Goal: Task Accomplishment & Management: Complete application form

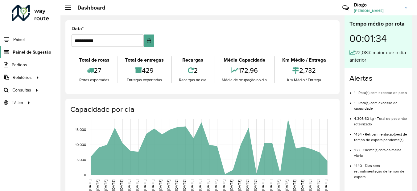
click at [35, 53] on span "Painel de Sugestão" at bounding box center [32, 52] width 39 height 6
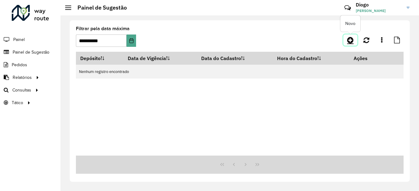
click at [351, 38] on icon at bounding box center [350, 39] width 6 height 7
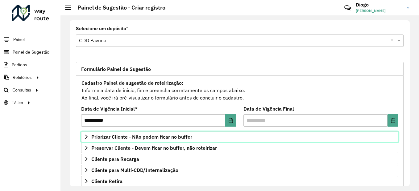
click at [155, 134] on link "Priorizar Cliente - Não podem ficar no buffer" at bounding box center [239, 137] width 317 height 10
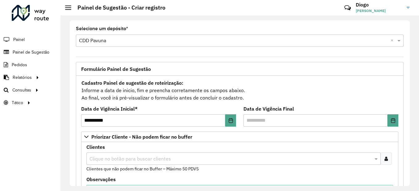
click at [387, 157] on div at bounding box center [385, 159] width 11 height 12
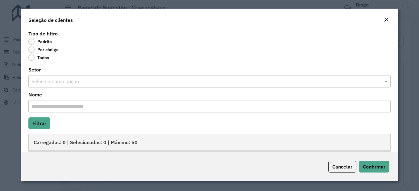
click at [33, 50] on label "Por código" at bounding box center [43, 50] width 30 height 6
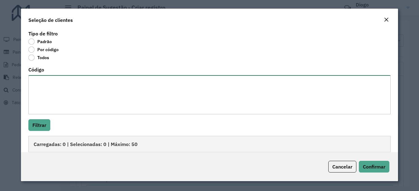
click at [80, 103] on textarea "Código" at bounding box center [209, 94] width 362 height 39
paste textarea "**** **** **** ***** ***** ***** ***** **** ***** ***** ***** ***** ***** *****…"
type textarea "**** **** **** ***** ***** ***** ***** **** ***** ***** ***** ***** ***** *****…"
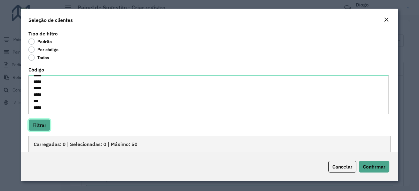
click at [45, 122] on button "Filtrar" at bounding box center [39, 125] width 22 height 12
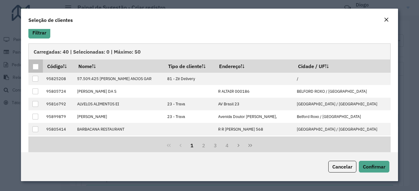
click at [38, 64] on div at bounding box center [36, 67] width 6 height 6
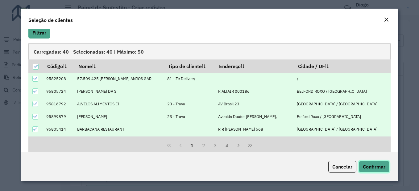
click at [373, 167] on span "Confirmar" at bounding box center [374, 167] width 23 height 6
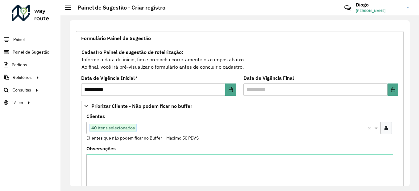
scroll to position [123, 0]
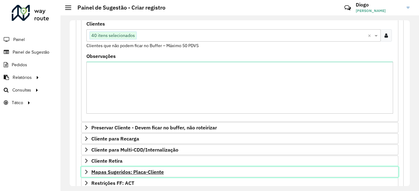
click at [135, 172] on span "Mapas Sugeridos: Placa-Cliente" at bounding box center [127, 172] width 73 height 5
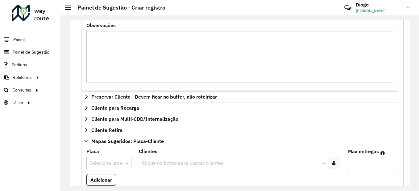
click at [116, 163] on div at bounding box center [108, 163] width 45 height 8
type input "***"
click at [112, 151] on div "BIT0001" at bounding box center [109, 148] width 44 height 10
click at [159, 160] on input "text" at bounding box center [230, 163] width 180 height 7
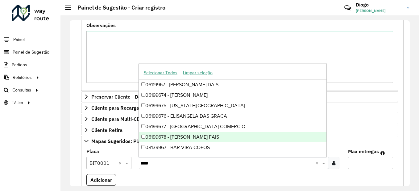
type input "*****"
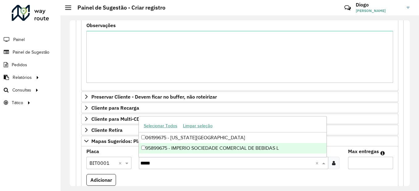
click at [166, 147] on div "95899675 - IMPERIO SOCIEDADE COMERCIAL DE BEBIDAS L" at bounding box center [233, 148] width 188 height 10
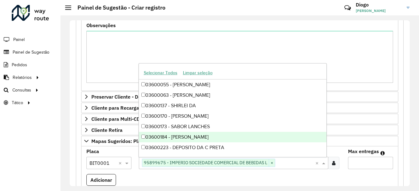
click at [371, 163] on input "Max entregas" at bounding box center [370, 163] width 45 height 12
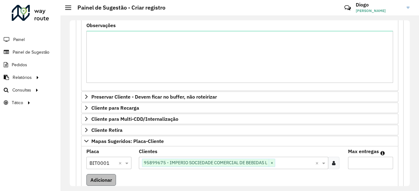
type input "*"
click at [101, 179] on button "Adicionar" at bounding box center [101, 180] width 30 height 12
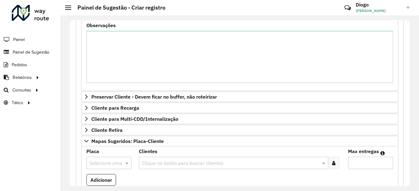
click at [154, 164] on input "text" at bounding box center [230, 163] width 180 height 7
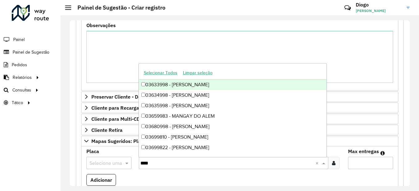
type input "*****"
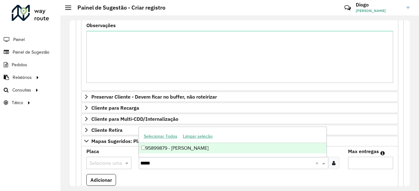
click at [201, 144] on div "95899879 - [PERSON_NAME]" at bounding box center [233, 148] width 188 height 10
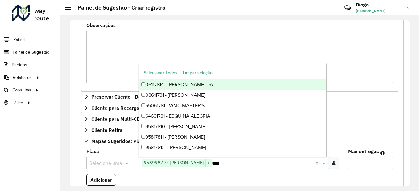
type input "*****"
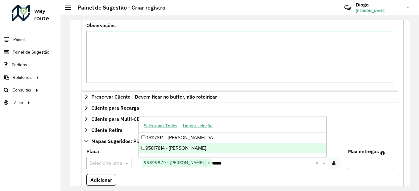
click at [196, 149] on div "95817814 - [PERSON_NAME]" at bounding box center [233, 148] width 188 height 10
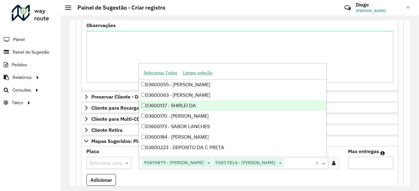
click at [303, 164] on input "text" at bounding box center [300, 163] width 32 height 7
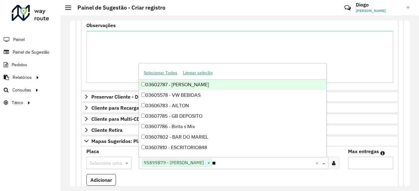
type input "*"
type input "*****"
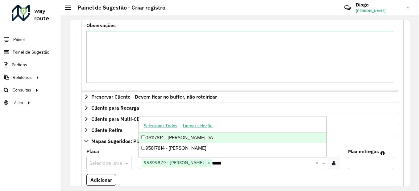
click at [238, 138] on div "06117814 - [PERSON_NAME] DA" at bounding box center [233, 138] width 188 height 10
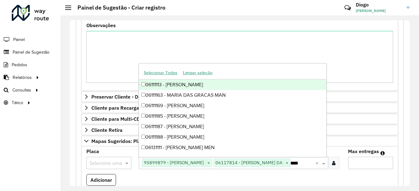
type input "*****"
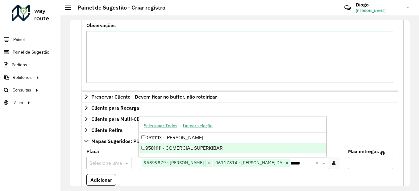
click at [223, 151] on div "95811111 - COMERCIAL SUPERKIBAR" at bounding box center [233, 148] width 188 height 10
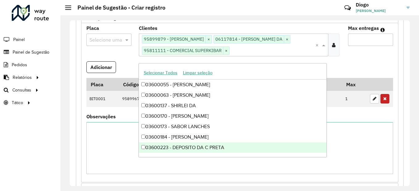
scroll to position [216, 0]
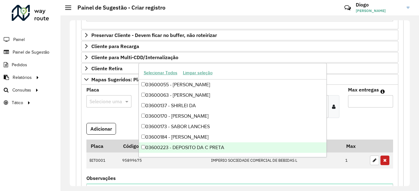
click at [351, 123] on formly-field "Max entregas" at bounding box center [370, 105] width 52 height 35
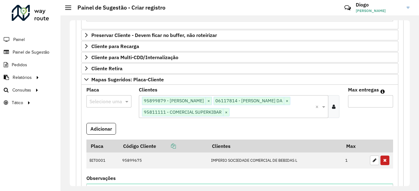
click at [253, 117] on input "text" at bounding box center [273, 112] width 86 height 7
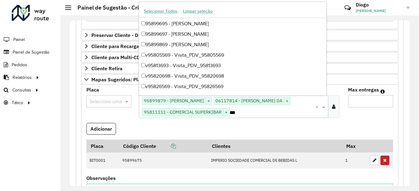
scroll to position [985, 0]
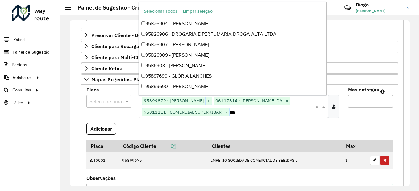
type input "****"
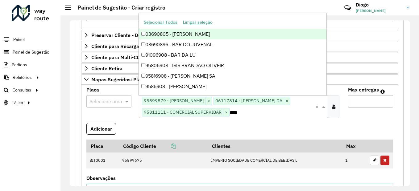
scroll to position [0, 0]
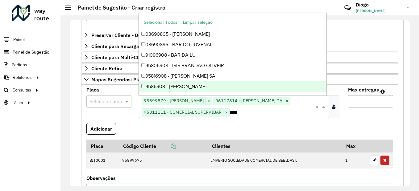
click at [206, 87] on div "9586908 - [PERSON_NAME]" at bounding box center [233, 86] width 188 height 10
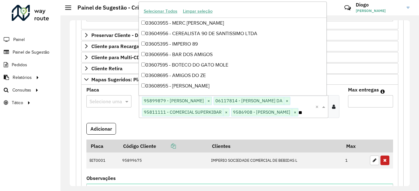
type input "*"
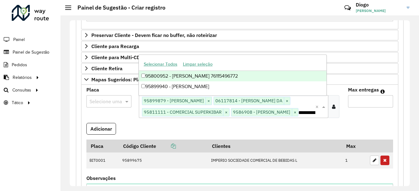
type input "**********"
click at [220, 77] on div "95800952 - [PERSON_NAME] 76115496772" at bounding box center [233, 76] width 188 height 10
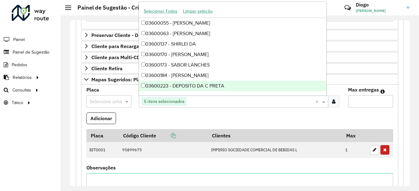
click at [239, 113] on formly-field "Adicionar" at bounding box center [240, 121] width 314 height 17
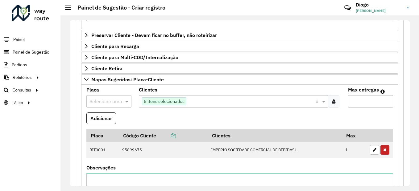
click at [112, 103] on input "text" at bounding box center [102, 101] width 27 height 7
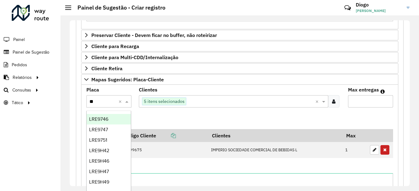
type input "***"
click at [106, 121] on span "REC0001" at bounding box center [99, 119] width 20 height 5
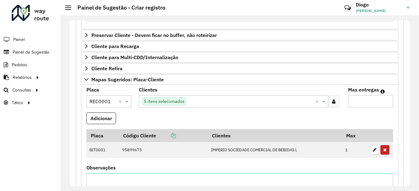
click at [360, 95] on div "Max entregas" at bounding box center [370, 98] width 45 height 20
click at [363, 100] on input "Max entregas" at bounding box center [370, 101] width 45 height 12
type input "*"
click at [106, 118] on button "Adicionar" at bounding box center [101, 119] width 30 height 12
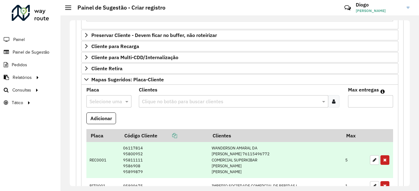
scroll to position [278, 0]
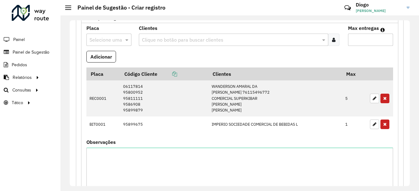
click at [185, 38] on input "text" at bounding box center [230, 39] width 180 height 7
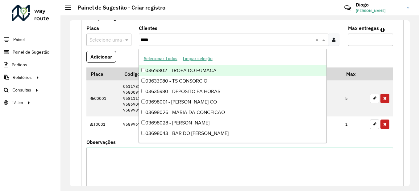
type input "*****"
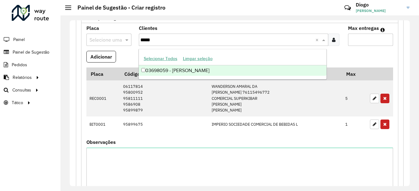
click at [182, 69] on div "03698059 - [PERSON_NAME]" at bounding box center [233, 70] width 188 height 10
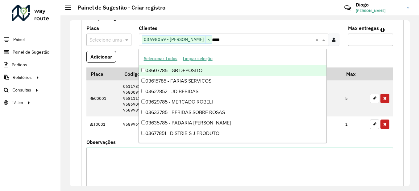
type input "*****"
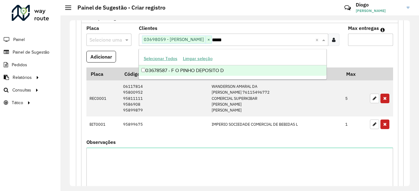
click at [240, 72] on div "03678587 - F O PINHO DEPOSITO D" at bounding box center [233, 70] width 188 height 10
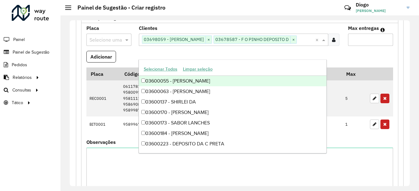
click at [367, 40] on input "Max entregas" at bounding box center [370, 40] width 45 height 12
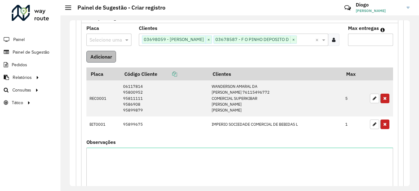
type input "*"
click at [111, 63] on button "Adicionar" at bounding box center [101, 57] width 30 height 12
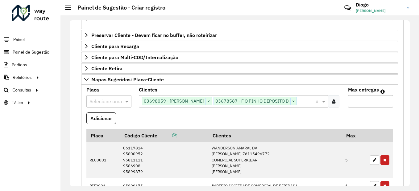
click at [367, 103] on input "*" at bounding box center [370, 101] width 45 height 12
click at [96, 124] on button "Adicionar" at bounding box center [101, 119] width 30 height 12
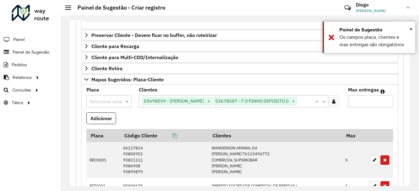
click at [110, 104] on input "text" at bounding box center [102, 101] width 27 height 7
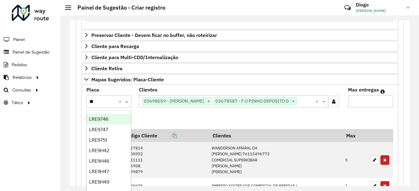
type input "***"
click at [115, 128] on div "REC0002" at bounding box center [109, 130] width 44 height 10
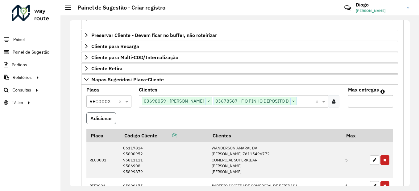
click at [114, 124] on button "Adicionar" at bounding box center [101, 119] width 30 height 12
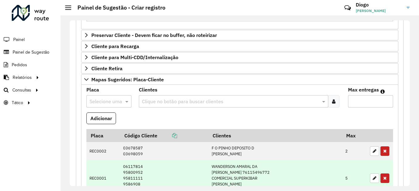
scroll to position [247, 0]
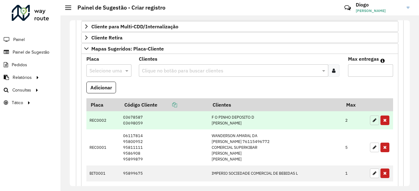
click at [372, 122] on button "button" at bounding box center [374, 121] width 9 height 10
type input "*"
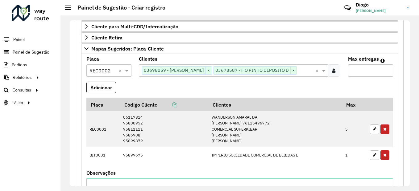
click at [109, 75] on div "Selecione uma opção × REC0002 ×" at bounding box center [108, 70] width 45 height 12
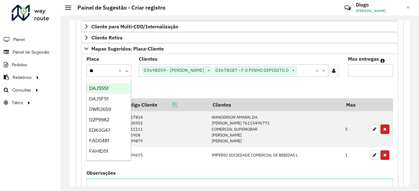
type input "***"
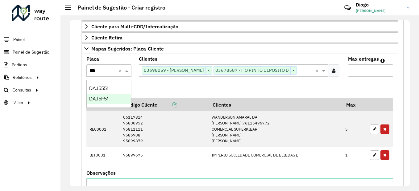
click at [103, 98] on span "DAJ5F51" at bounding box center [98, 98] width 19 height 5
click at [91, 93] on button "Adicionar" at bounding box center [101, 88] width 30 height 12
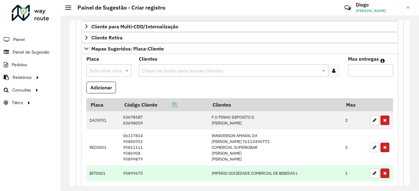
scroll to position [278, 0]
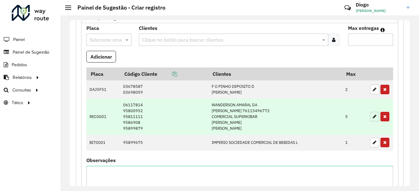
click at [374, 117] on icon "button" at bounding box center [375, 116] width 4 height 4
type input "*"
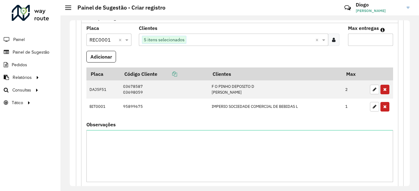
click at [109, 41] on input "text" at bounding box center [102, 39] width 27 height 7
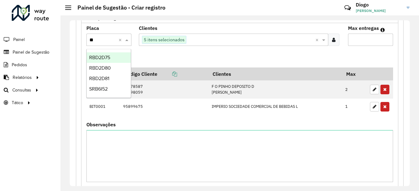
type input "***"
click at [120, 68] on div "RBD2D80" at bounding box center [109, 68] width 44 height 10
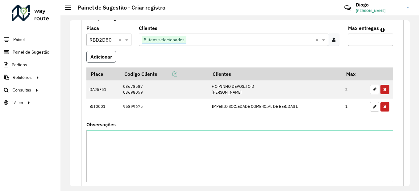
click at [107, 55] on button "Adicionar" at bounding box center [101, 57] width 30 height 12
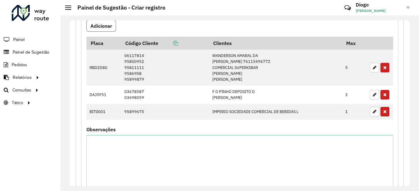
scroll to position [216, 0]
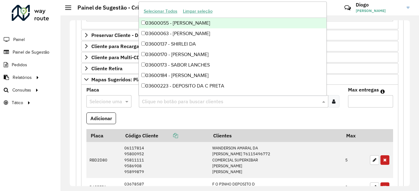
click at [207, 103] on input "text" at bounding box center [230, 101] width 180 height 7
type input "*****"
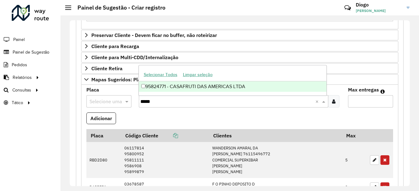
click at [210, 87] on div "95824771 - CASAFRUTI DAS AMERICAS LTDA" at bounding box center [233, 86] width 188 height 10
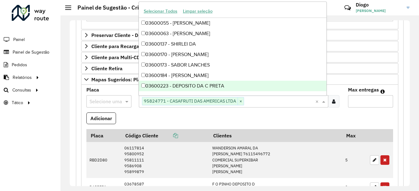
click at [109, 102] on input "text" at bounding box center [102, 101] width 27 height 7
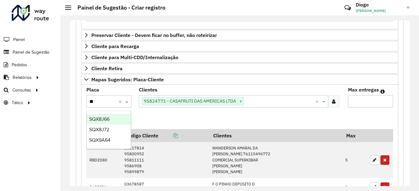
type input "***"
click at [115, 139] on div "SQX9A64" at bounding box center [109, 140] width 44 height 10
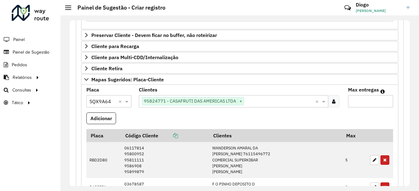
click at [370, 103] on input "Max entregas" at bounding box center [370, 101] width 45 height 12
type input "*"
click at [106, 119] on button "Adicionar" at bounding box center [101, 119] width 30 height 12
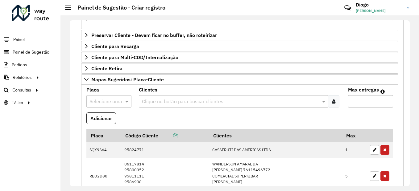
click at [112, 102] on input "text" at bounding box center [102, 101] width 27 height 7
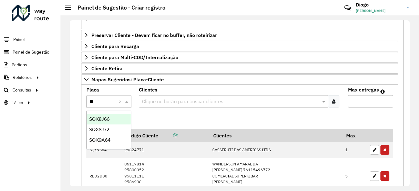
type input "***"
click at [115, 139] on div "SQX9A64" at bounding box center [109, 140] width 44 height 10
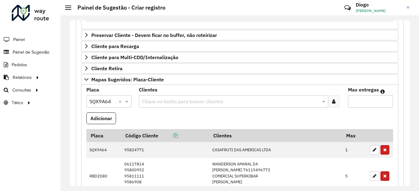
click at [162, 100] on input "text" at bounding box center [230, 101] width 180 height 7
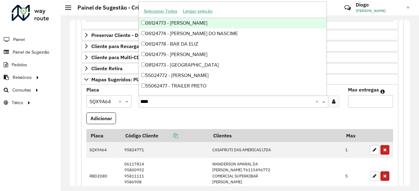
type input "*****"
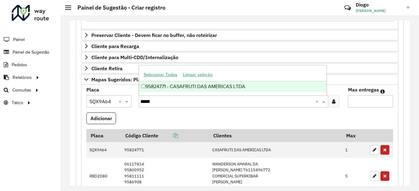
click at [243, 85] on div "95824771 - CASAFRUTI DAS AMERICAS LTDA" at bounding box center [233, 86] width 188 height 10
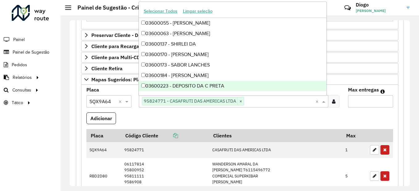
click at [377, 102] on input "Max entregas" at bounding box center [370, 101] width 45 height 12
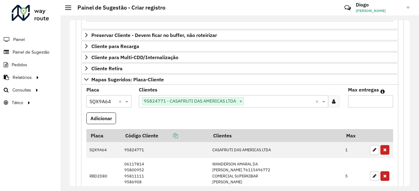
type input "*"
click at [93, 126] on formly-wrapper-form-field "Adicionar" at bounding box center [101, 121] width 30 height 17
click at [100, 120] on button "Adicionar" at bounding box center [101, 119] width 30 height 12
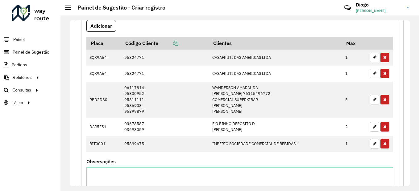
scroll to position [455, 0]
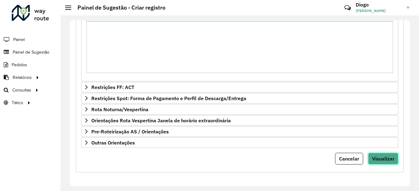
click at [384, 157] on span "Visualizar" at bounding box center [383, 159] width 22 height 6
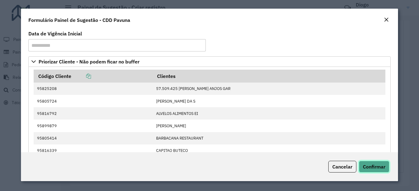
click at [375, 167] on span "Confirmar" at bounding box center [374, 167] width 23 height 6
